Goal: Task Accomplishment & Management: Use online tool/utility

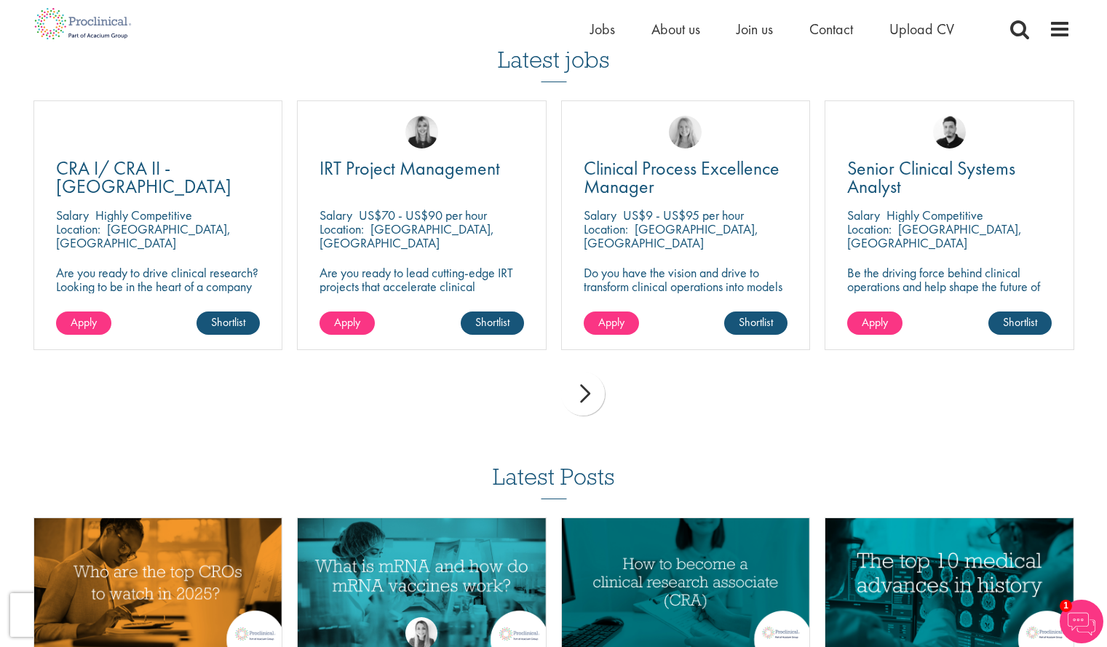
scroll to position [1833, 0]
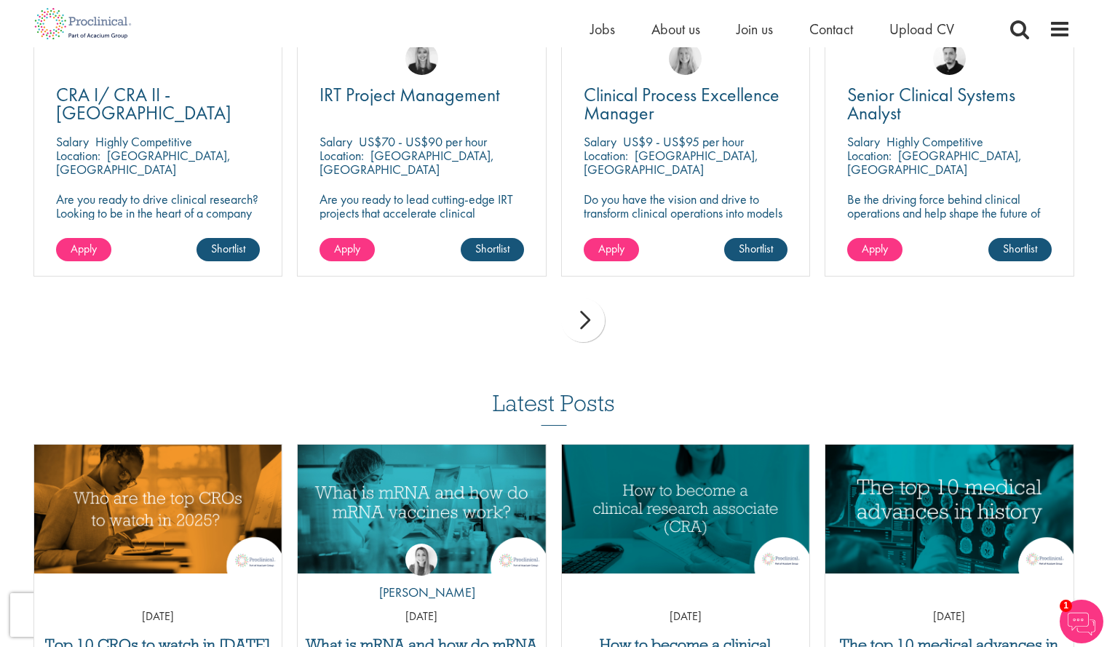
click at [589, 311] on div "next" at bounding box center [583, 320] width 44 height 44
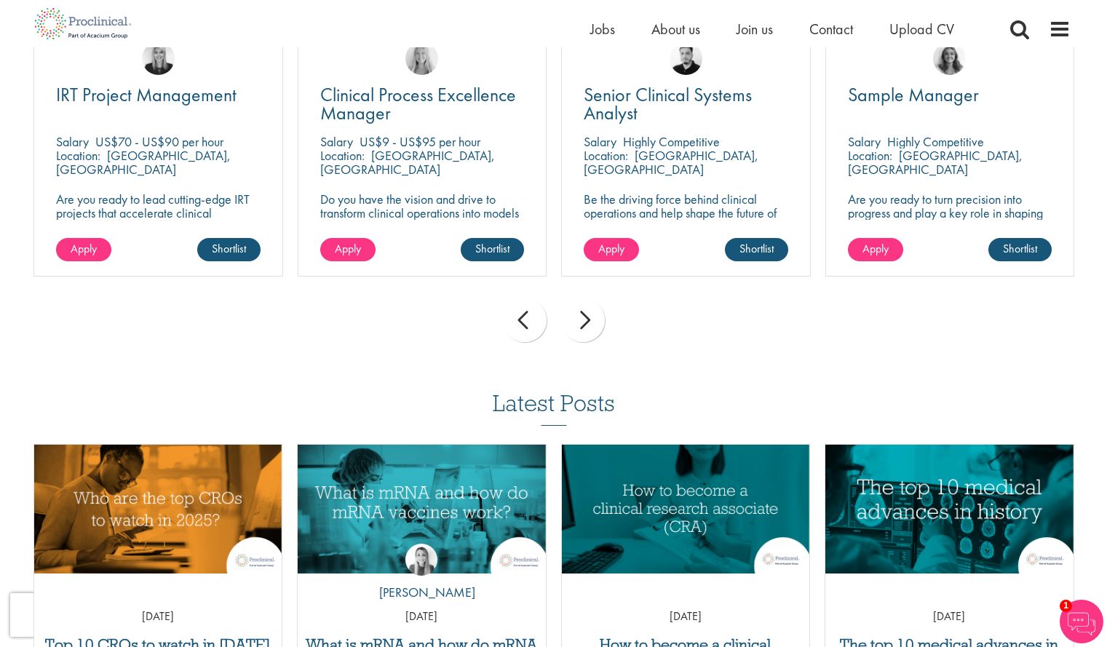
click at [588, 307] on div "next" at bounding box center [583, 320] width 44 height 44
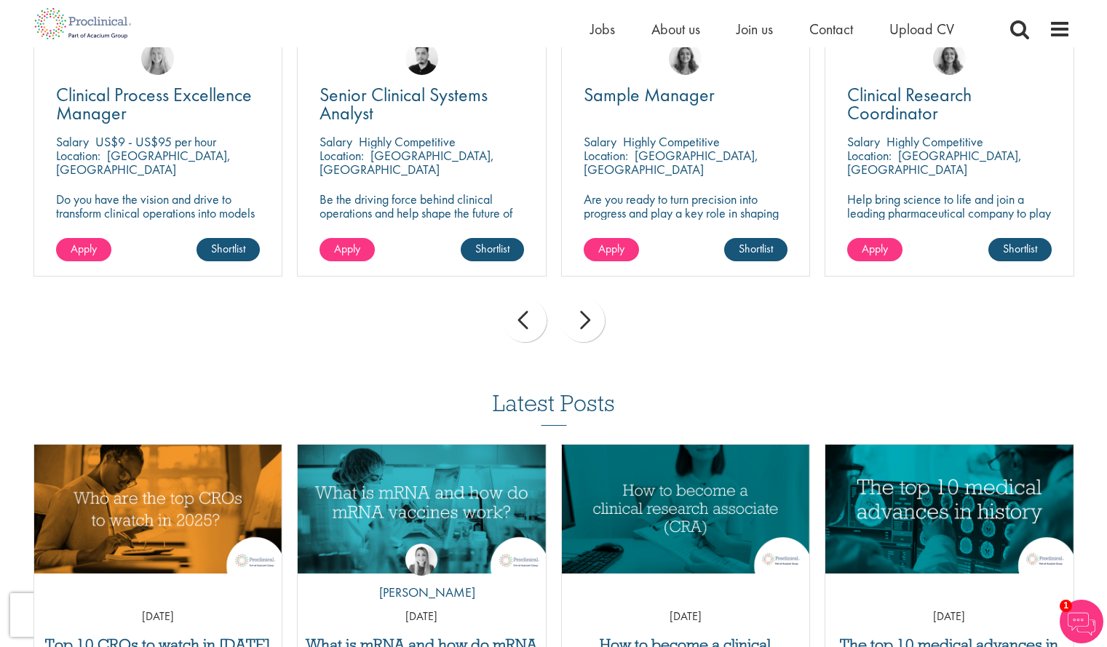
click at [588, 307] on div "next" at bounding box center [583, 320] width 44 height 44
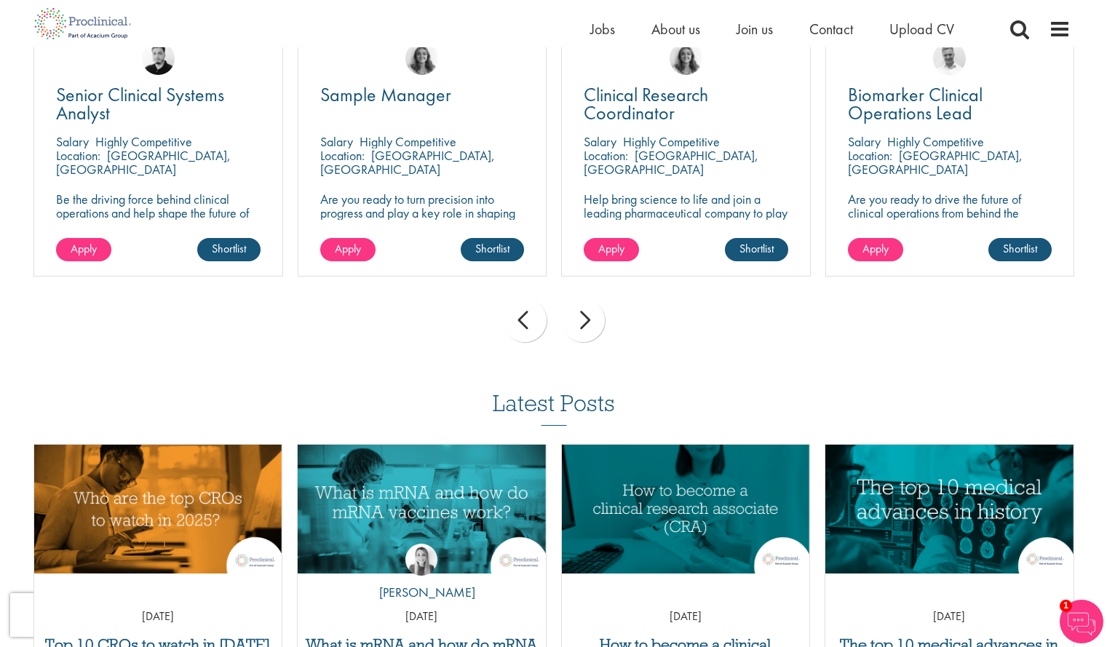
click at [588, 307] on div "next" at bounding box center [583, 320] width 44 height 44
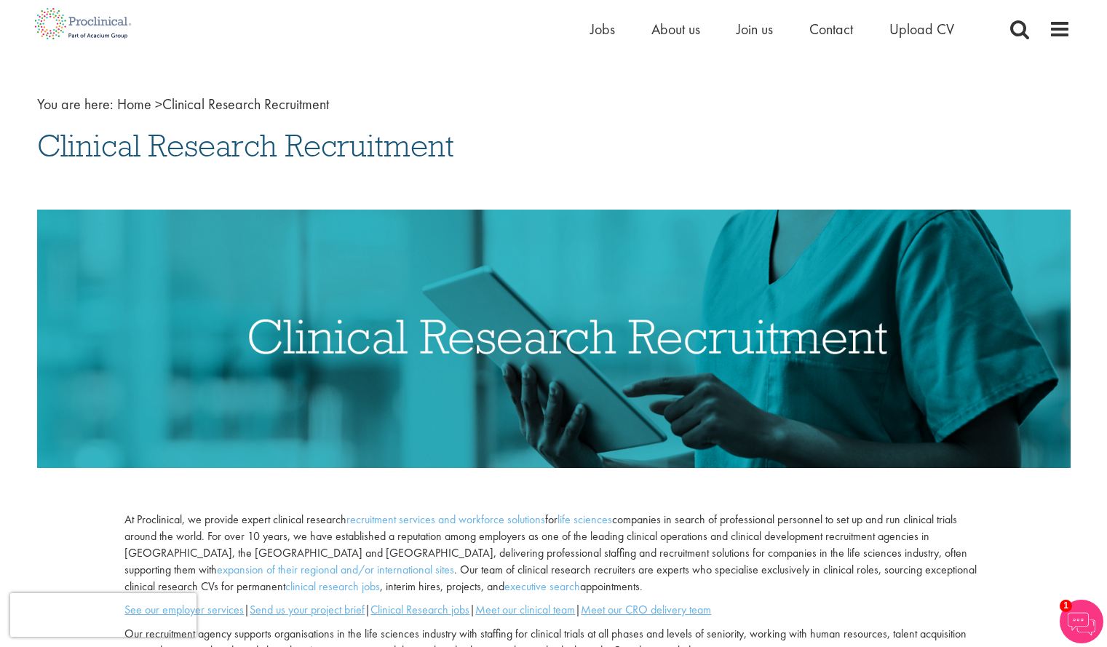
scroll to position [0, 0]
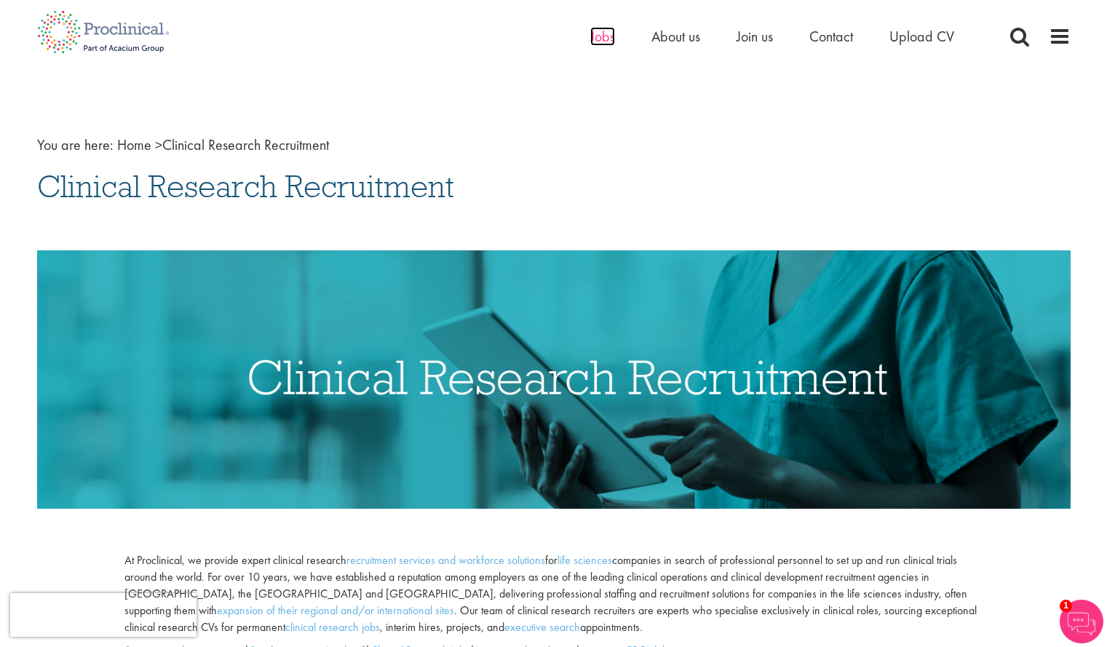
click at [602, 38] on span "Jobs" at bounding box center [602, 36] width 25 height 19
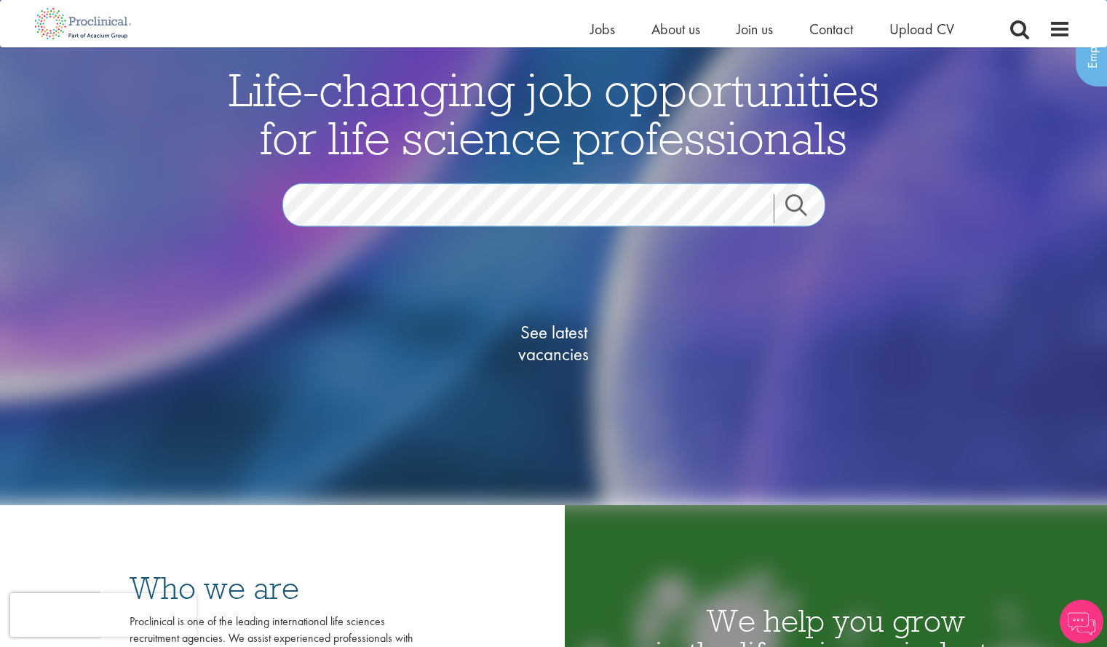
scroll to position [112, 0]
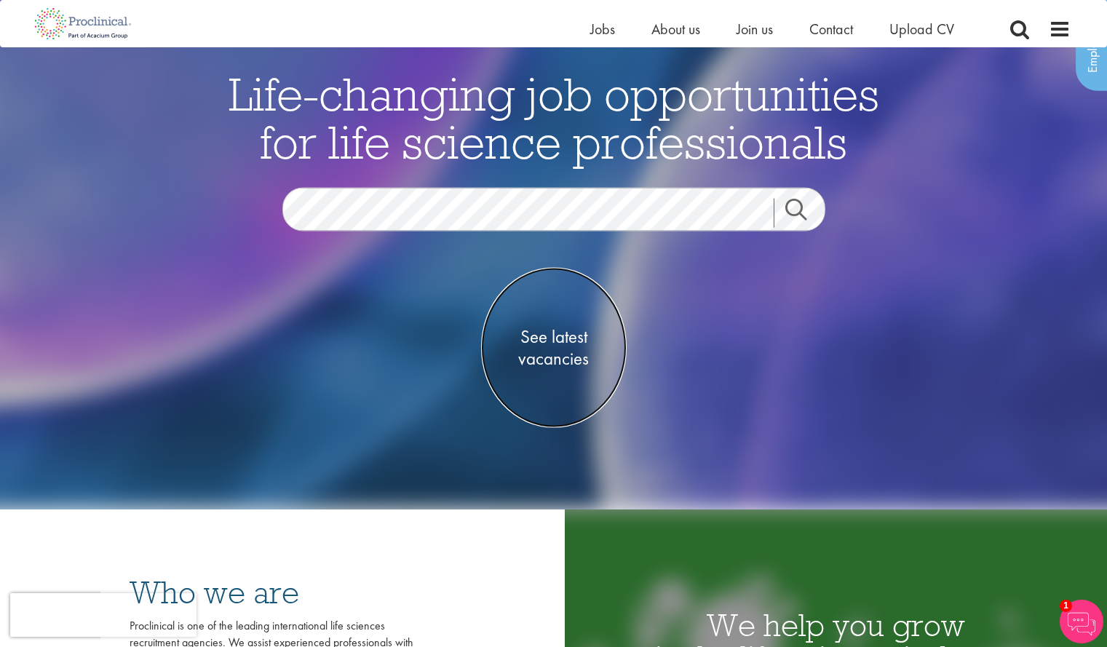
click at [565, 344] on span "See latest vacancies" at bounding box center [554, 348] width 146 height 44
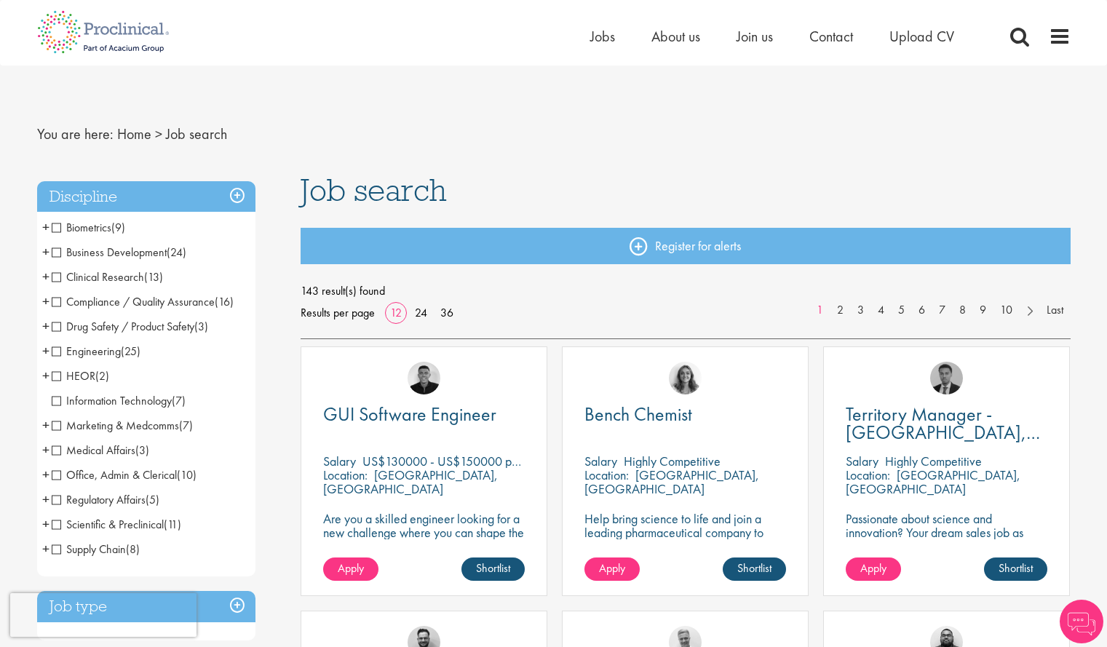
click at [57, 252] on span "Business Development" at bounding box center [109, 251] width 115 height 15
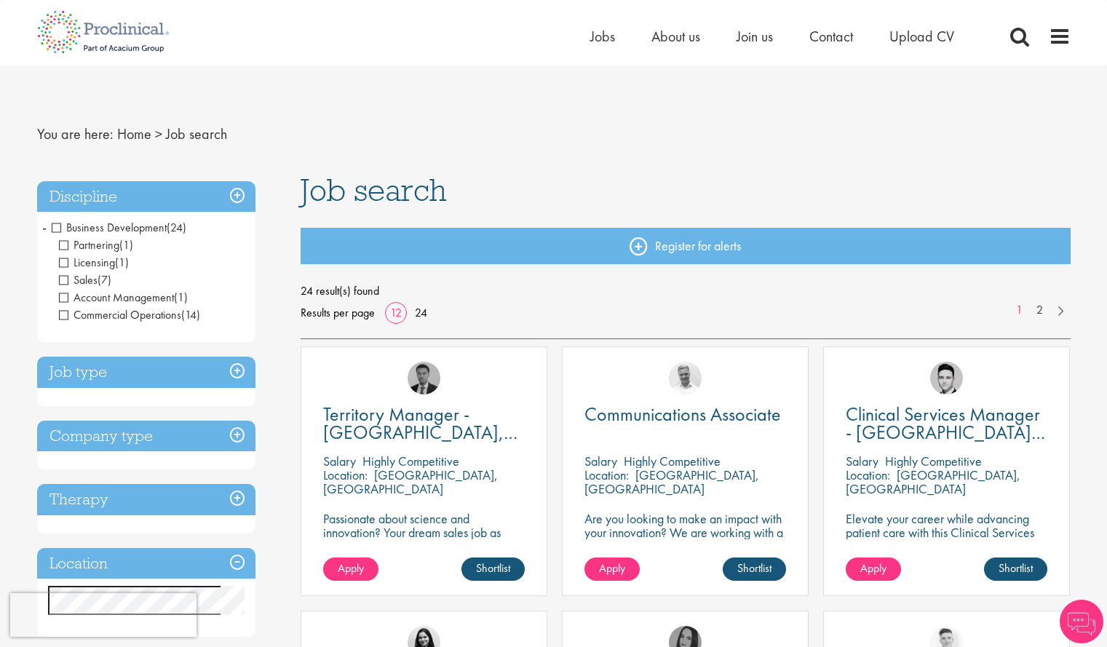
click at [59, 228] on span "Business Development" at bounding box center [109, 227] width 115 height 15
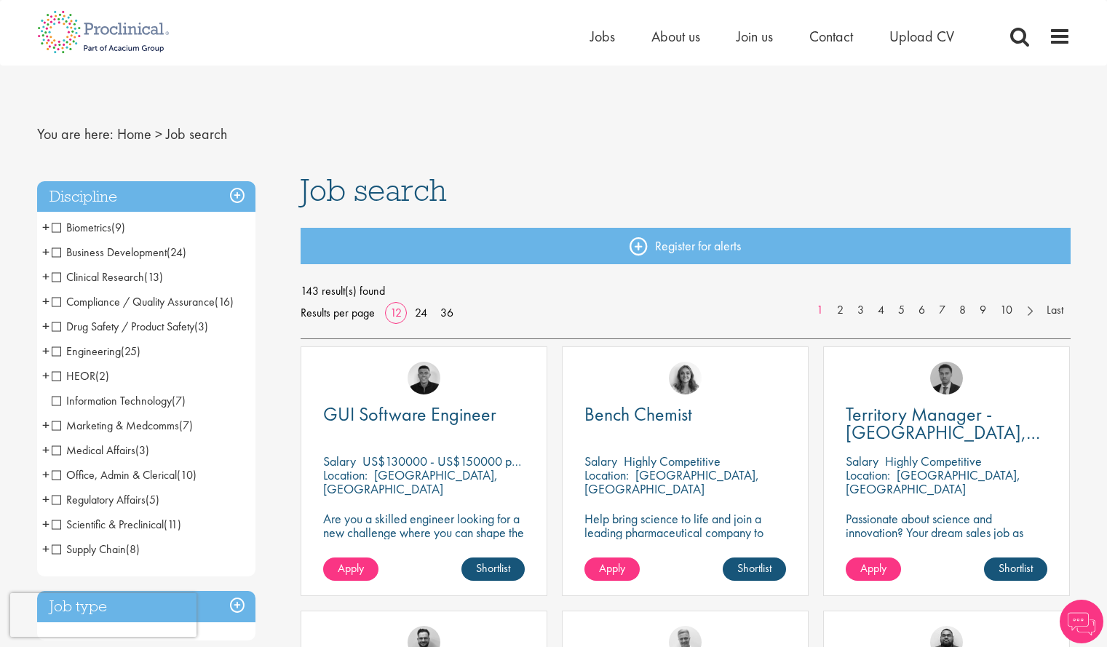
click at [52, 300] on span "Compliance / Quality Assurance" at bounding box center [133, 301] width 163 height 15
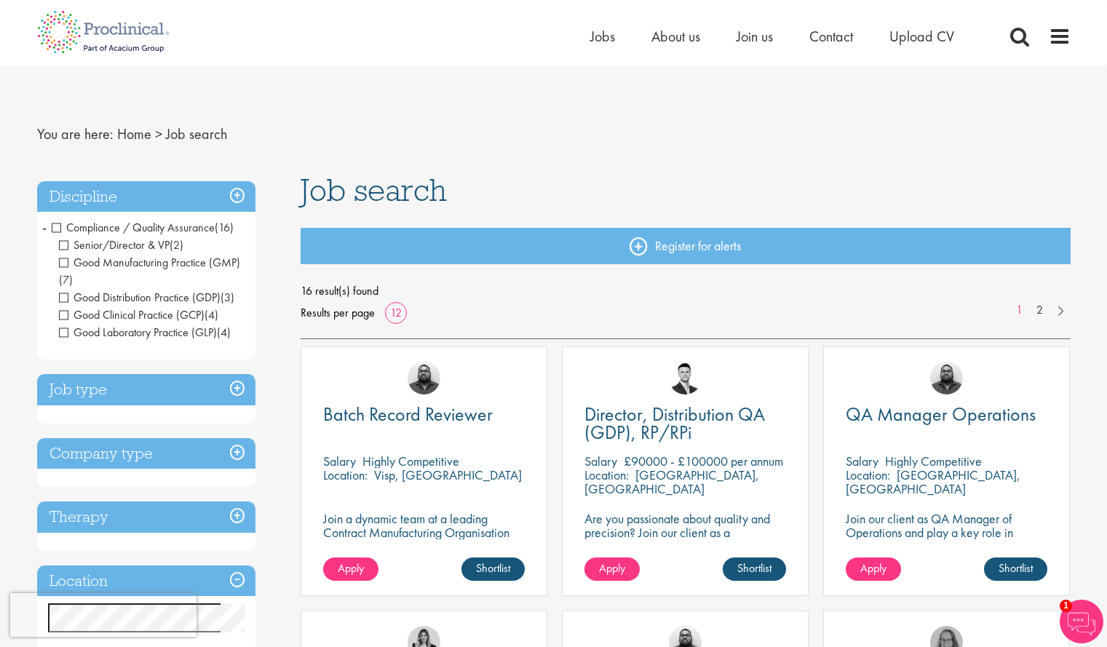
click at [209, 576] on h3 "Location" at bounding box center [146, 580] width 218 height 31
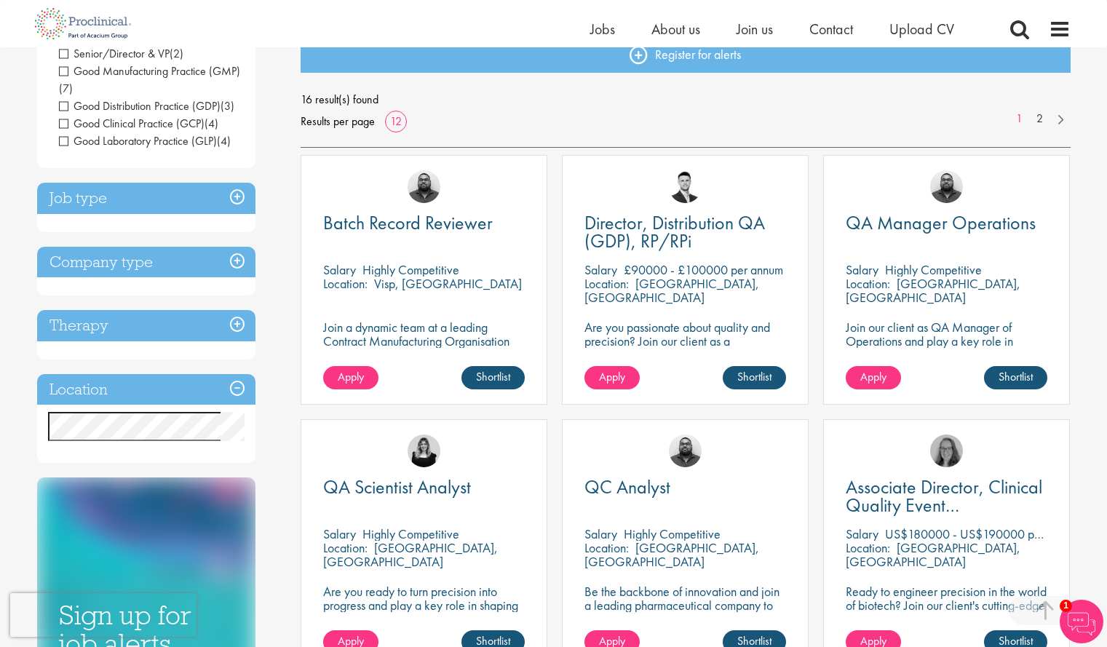
scroll to position [477, 0]
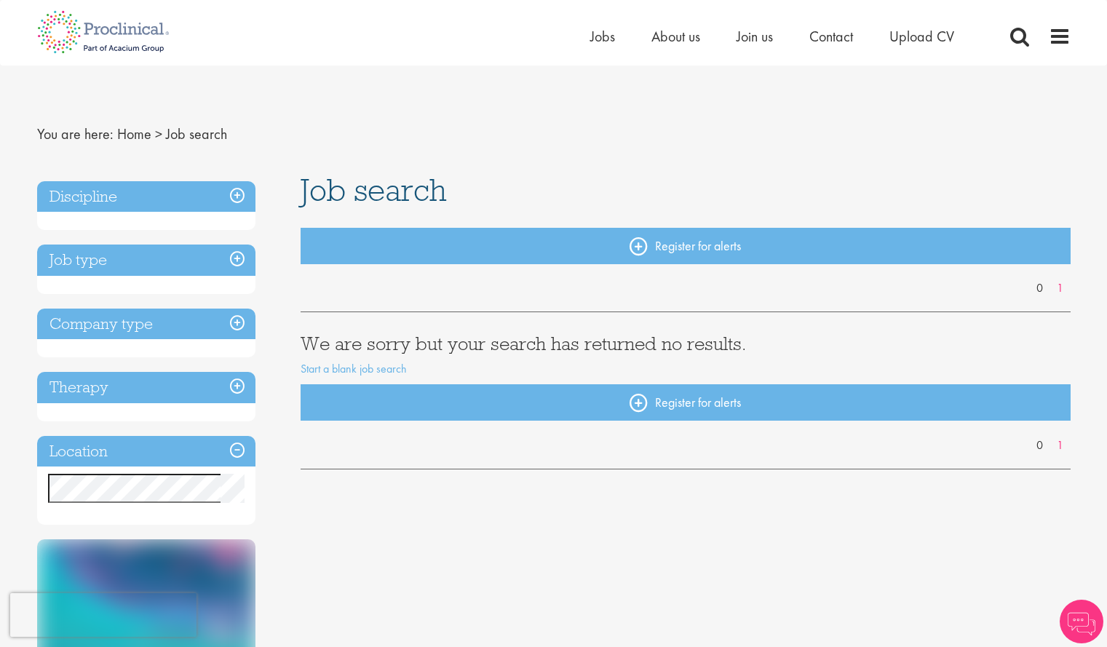
click at [112, 186] on h3 "Discipline" at bounding box center [146, 196] width 218 height 31
click at [113, 188] on h3 "Discipline" at bounding box center [146, 196] width 218 height 31
click at [164, 328] on h3 "Company type" at bounding box center [146, 323] width 218 height 31
